Goal: Transaction & Acquisition: Purchase product/service

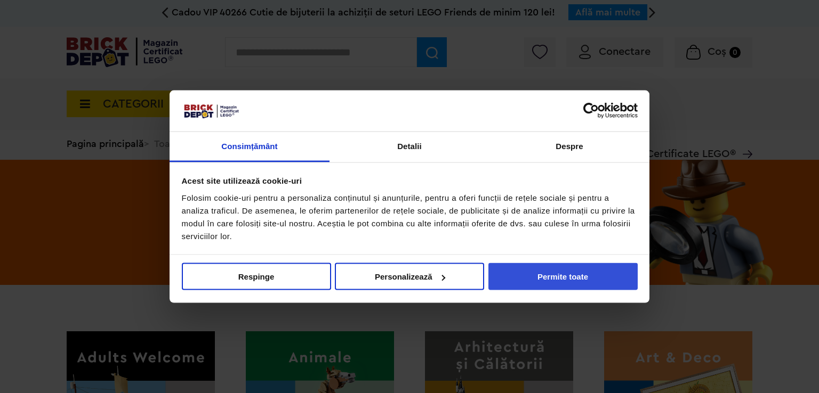
click at [561, 280] on button "Permite toate" at bounding box center [562, 276] width 149 height 27
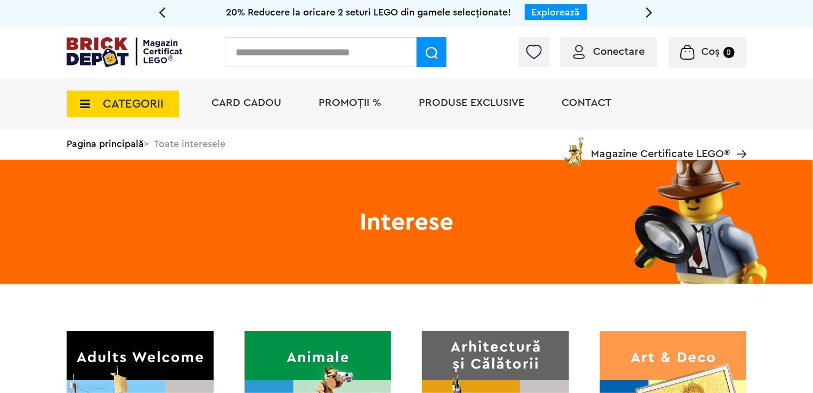
click at [318, 50] on input "text" at bounding box center [321, 52] width 192 height 30
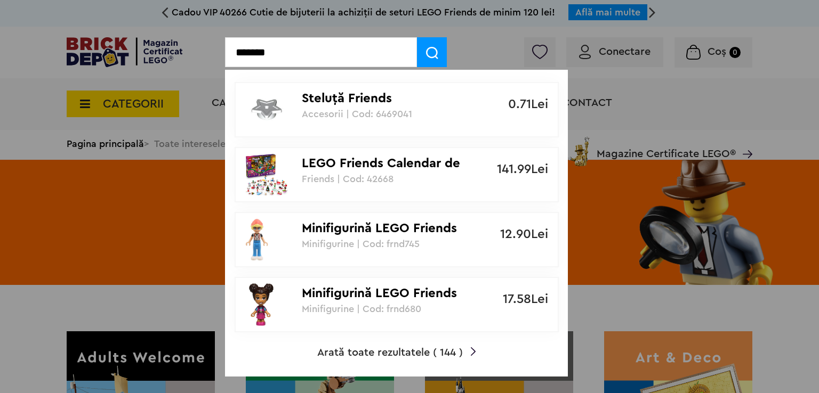
type input "*******"
click at [431, 52] on img at bounding box center [432, 53] width 12 height 12
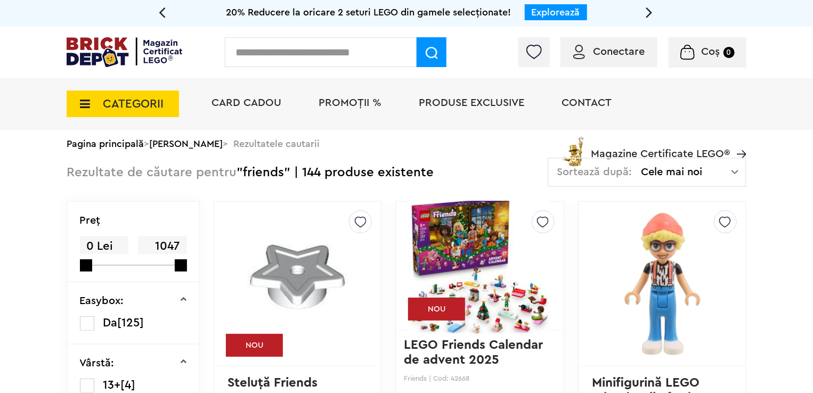
click at [463, 263] on img at bounding box center [480, 265] width 140 height 149
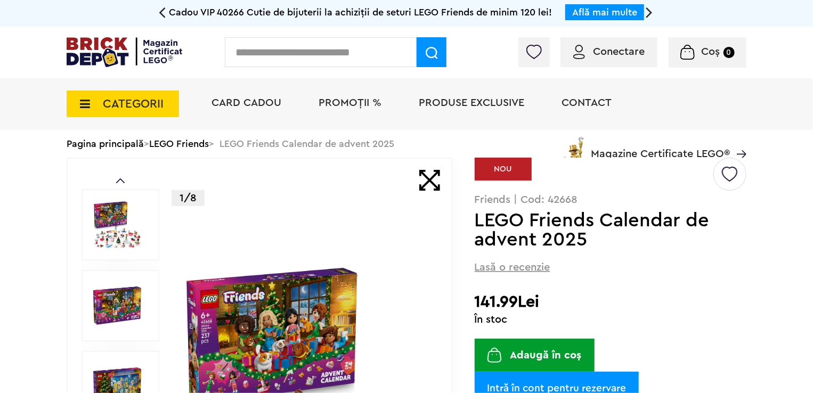
click at [296, 327] on img at bounding box center [306, 387] width 246 height 246
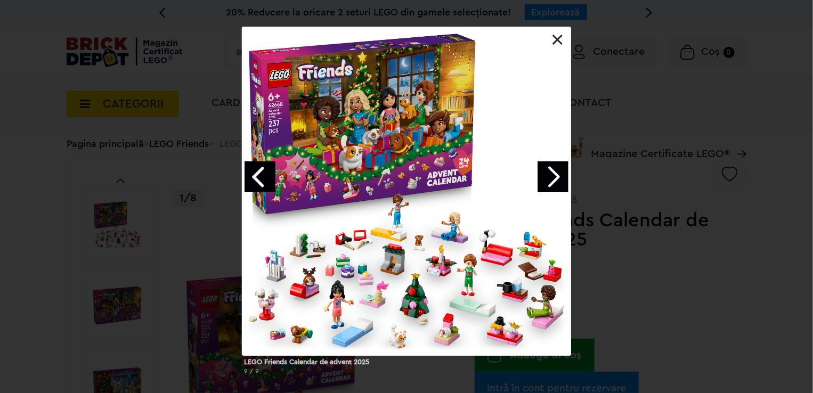
click at [554, 175] on link "Next image" at bounding box center [553, 177] width 31 height 31
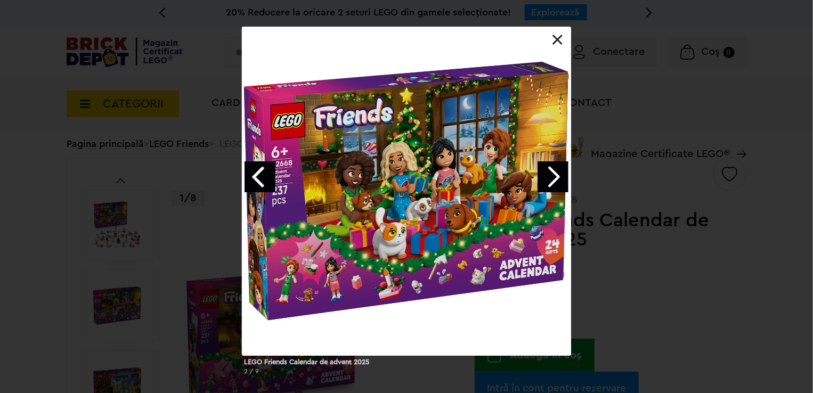
click at [554, 175] on link "Next image" at bounding box center [553, 177] width 31 height 31
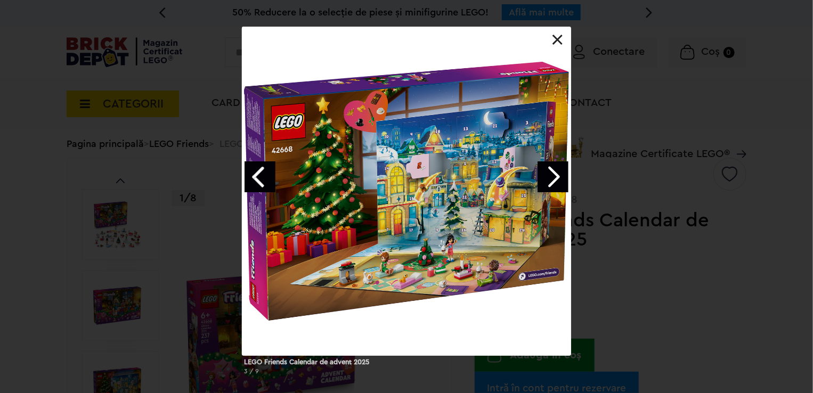
click at [554, 175] on link "Next image" at bounding box center [553, 177] width 31 height 31
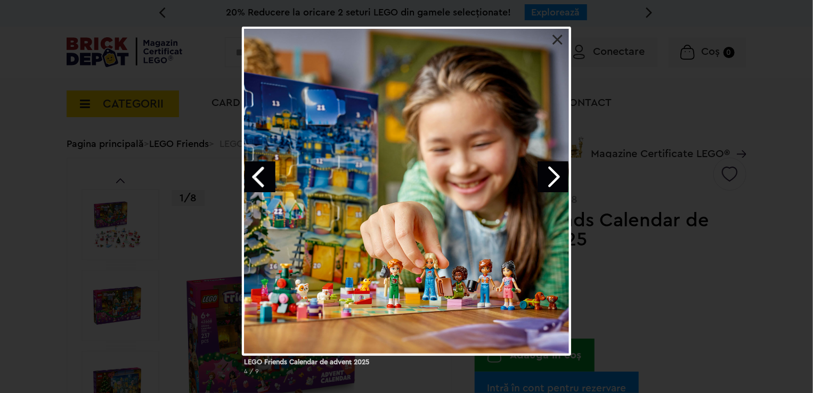
click at [554, 175] on link "Next image" at bounding box center [553, 177] width 31 height 31
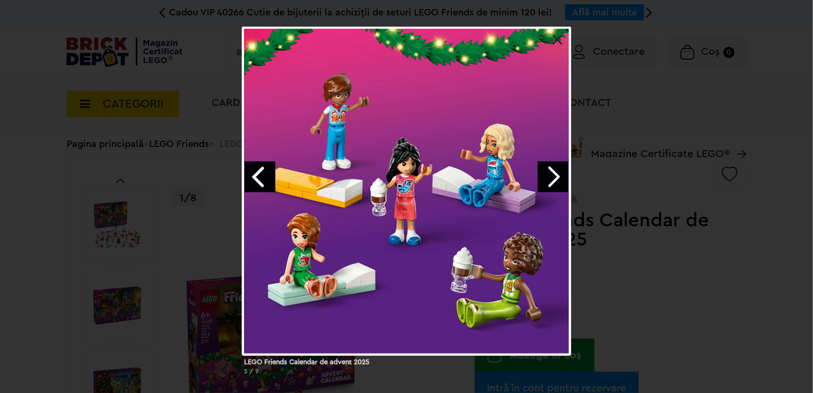
click at [554, 175] on link "Next image" at bounding box center [553, 177] width 31 height 31
